Goal: Task Accomplishment & Management: Use online tool/utility

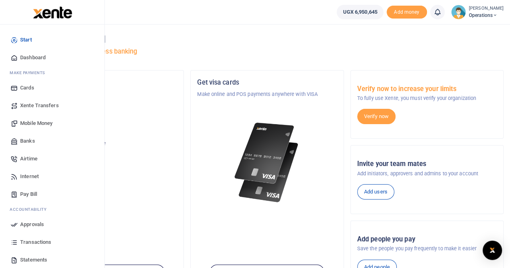
click at [32, 124] on span "Mobile Money" at bounding box center [36, 123] width 32 height 8
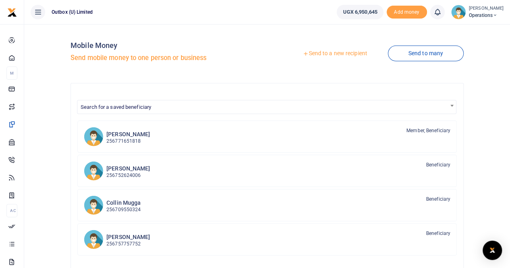
click at [332, 54] on link "Send to a new recipient" at bounding box center [334, 53] width 105 height 14
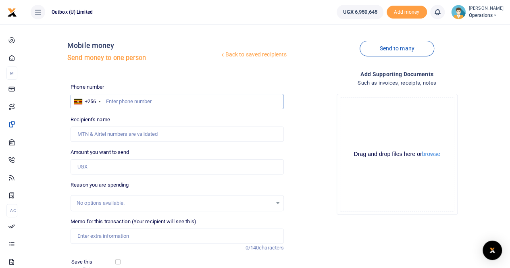
click at [112, 100] on input "text" at bounding box center [176, 101] width 213 height 15
type input "771605942"
type input "Samson Kyamanywa"
type input "771609424"
type input "Oganga Bob"
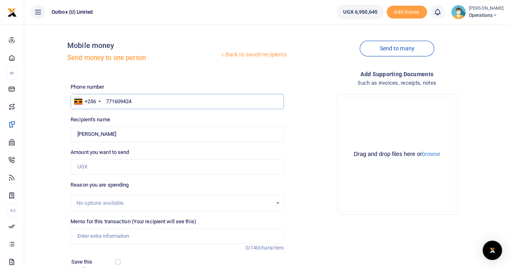
type input "771609424"
click at [85, 164] on input "Amount you want to send" at bounding box center [176, 166] width 213 height 15
type input "165,000"
click at [99, 236] on input "Memo for this transaction (Your recipient will see this)" at bounding box center [176, 235] width 213 height 15
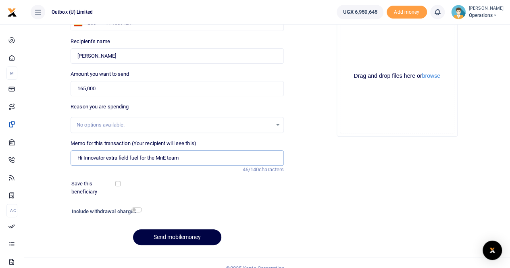
scroll to position [88, 0]
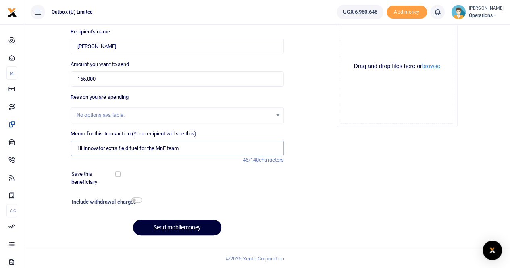
type input "Hi Innovator extra field fuel for the MnE team"
click at [168, 227] on button "Send mobilemoney" at bounding box center [177, 228] width 88 height 16
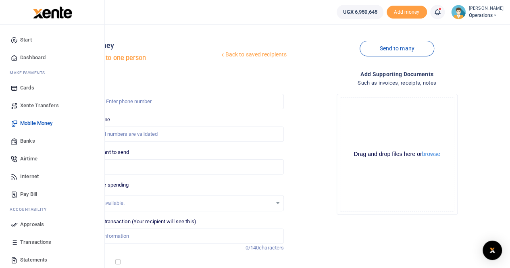
click at [27, 57] on span "Dashboard" at bounding box center [32, 58] width 25 height 8
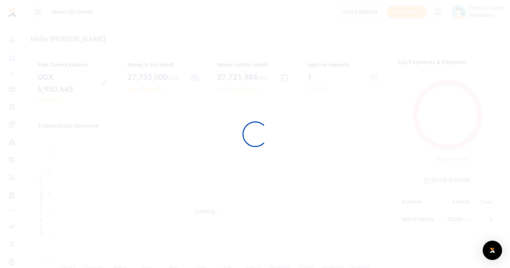
scroll to position [107, 93]
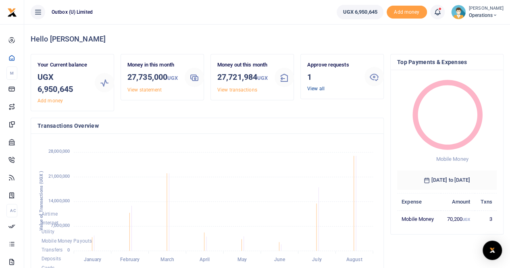
click at [315, 88] on link "View all" at bounding box center [315, 89] width 17 height 6
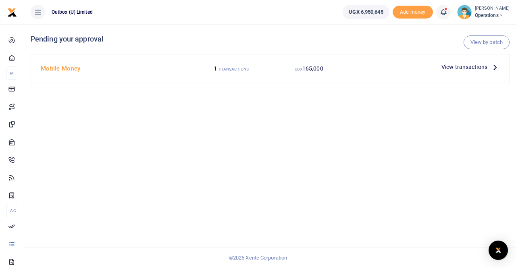
click at [450, 66] on span "View transactions" at bounding box center [464, 66] width 46 height 9
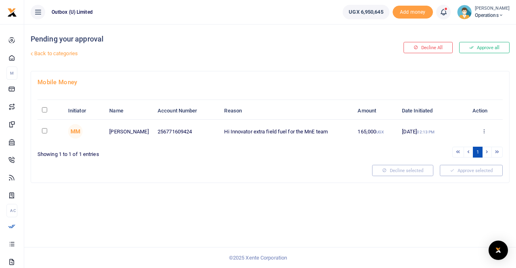
click at [43, 131] on input "checkbox" at bounding box center [44, 130] width 5 height 5
checkbox input "true"
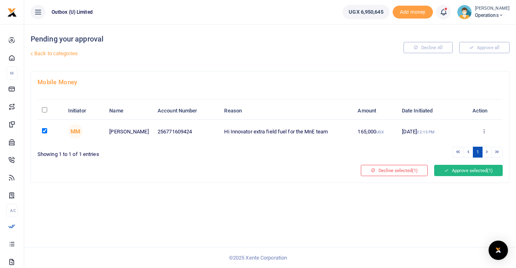
click at [479, 170] on button "Approve selected (1)" at bounding box center [468, 170] width 68 height 11
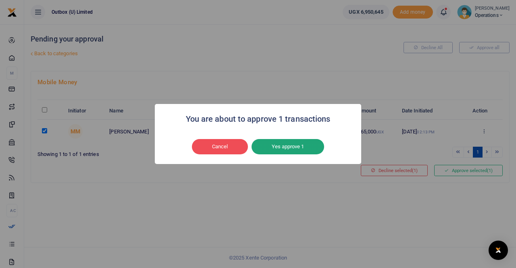
click at [294, 148] on button "Yes approve 1" at bounding box center [287, 146] width 72 height 15
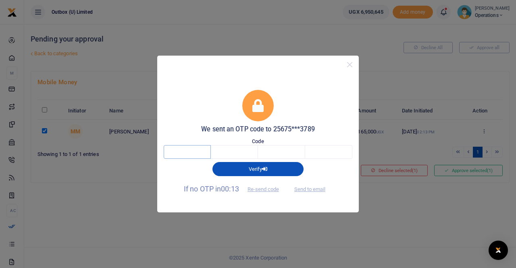
click at [176, 154] on input "text" at bounding box center [187, 152] width 47 height 14
type input "4"
type input "6"
type input "1"
type input "0"
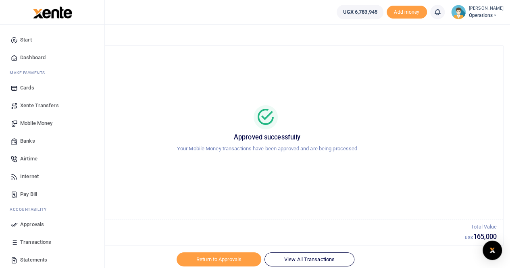
click at [30, 57] on span "Dashboard" at bounding box center [32, 58] width 25 height 8
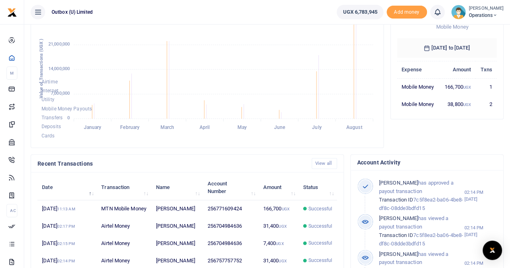
scroll to position [169, 0]
